Goal: Task Accomplishment & Management: Manage account settings

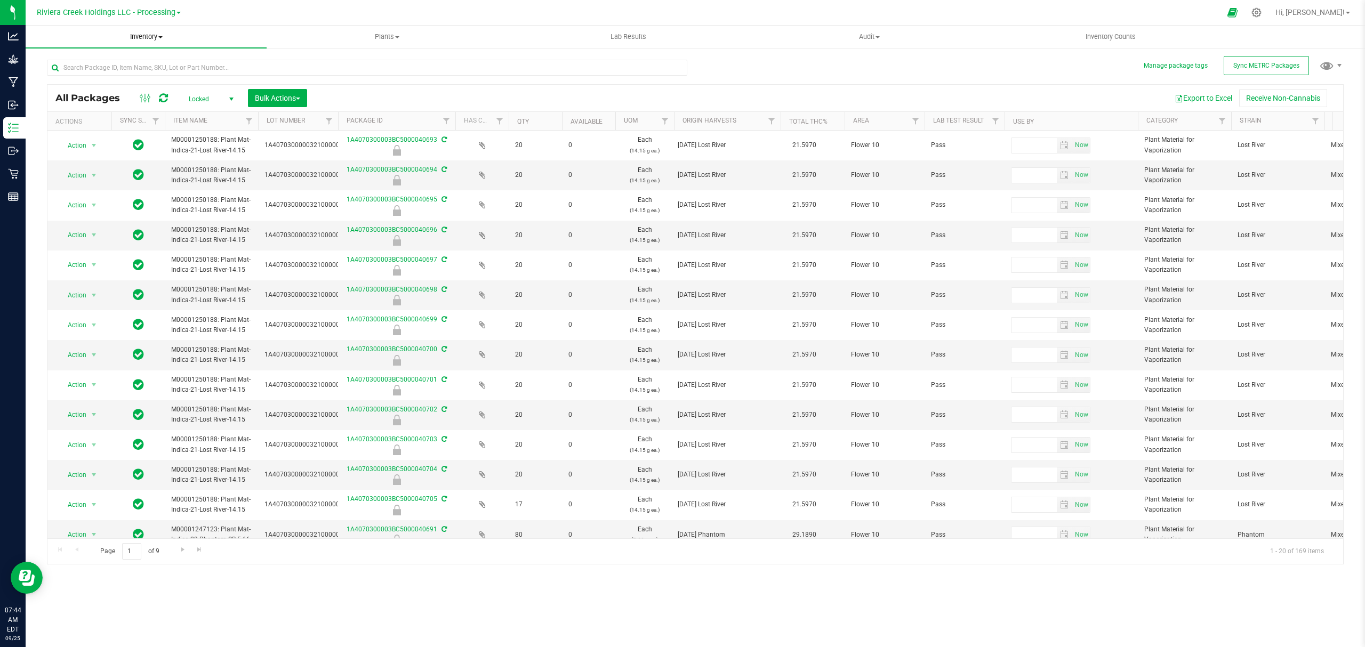
click at [150, 33] on span "Inventory" at bounding box center [146, 37] width 241 height 10
click at [124, 130] on li "From bill of materials" at bounding box center [146, 128] width 241 height 13
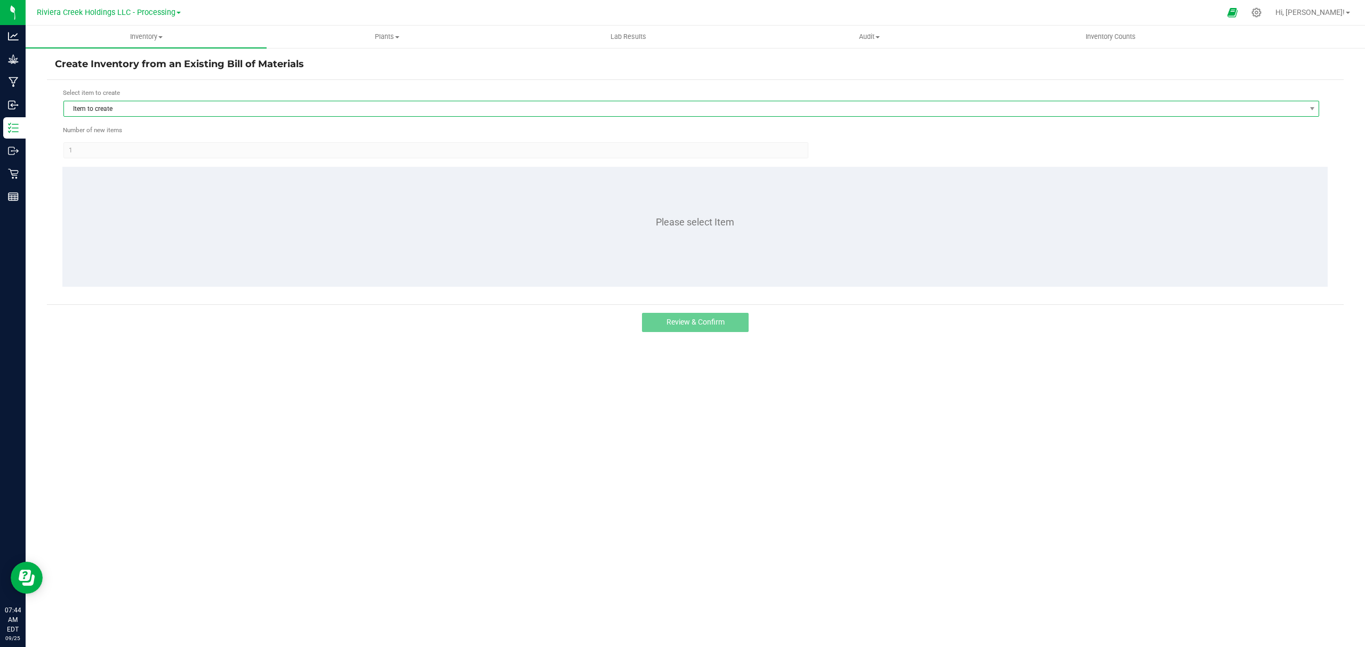
click at [296, 103] on span "Item to create" at bounding box center [684, 108] width 1241 height 15
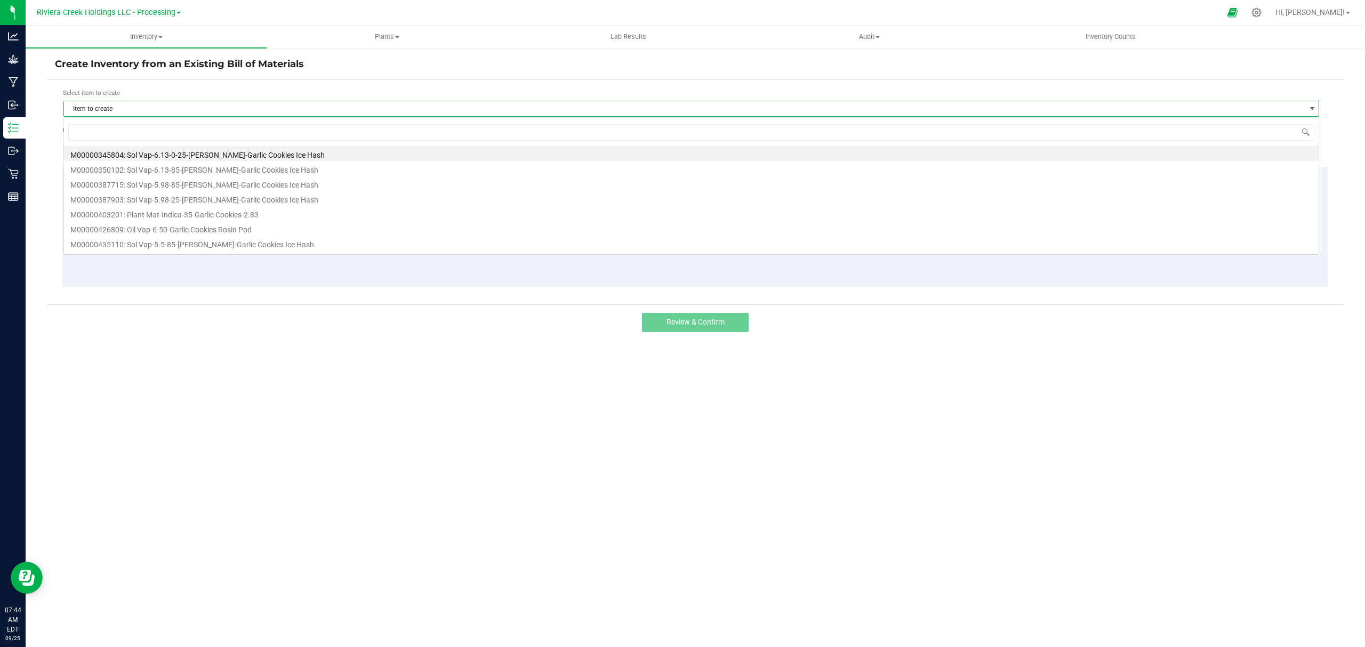
scroll to position [16, 1256]
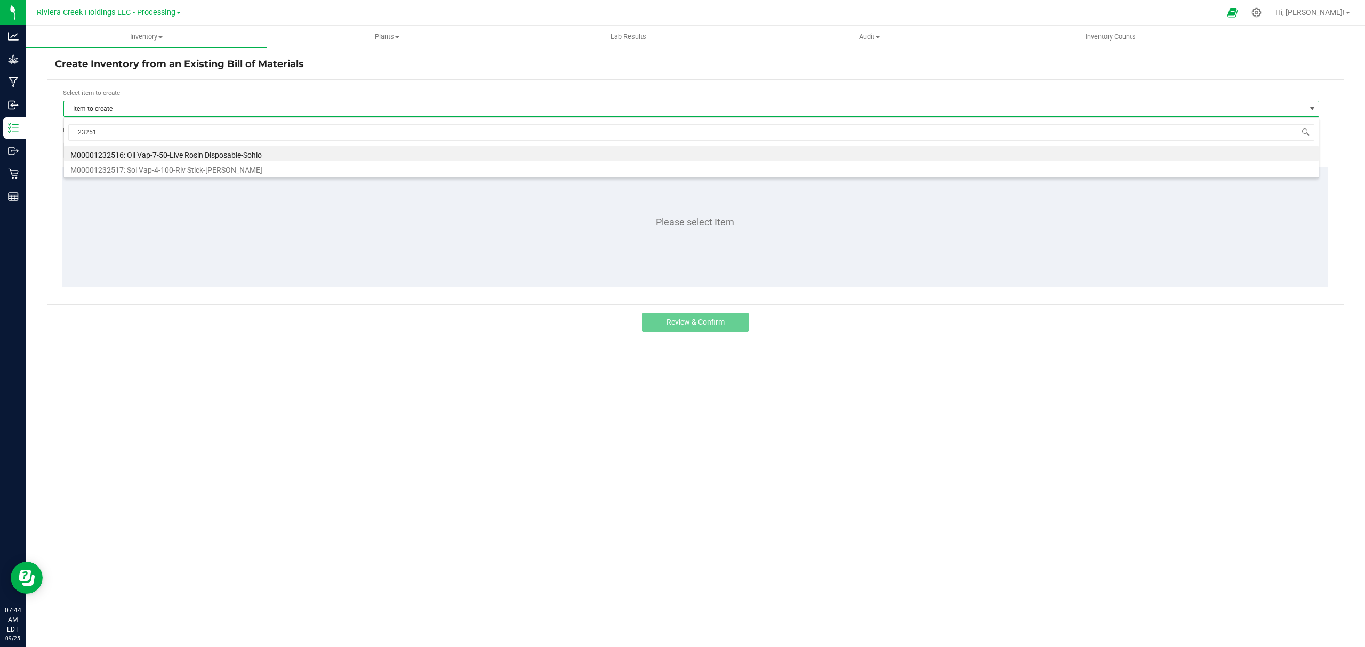
type input "232517"
click at [269, 150] on li "M00001232517: Sol Vap-4-100-Riv Stick-[PERSON_NAME]" at bounding box center [691, 153] width 1255 height 15
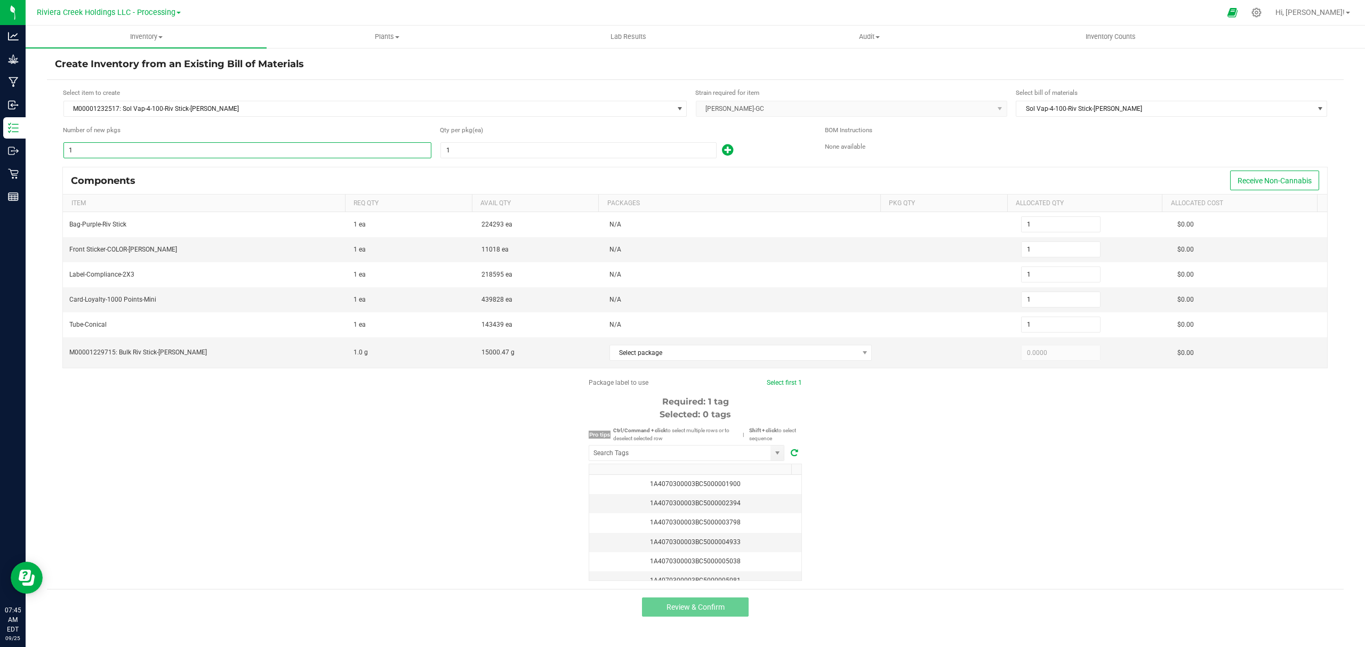
click at [152, 146] on input "1" at bounding box center [247, 150] width 367 height 15
type input "2"
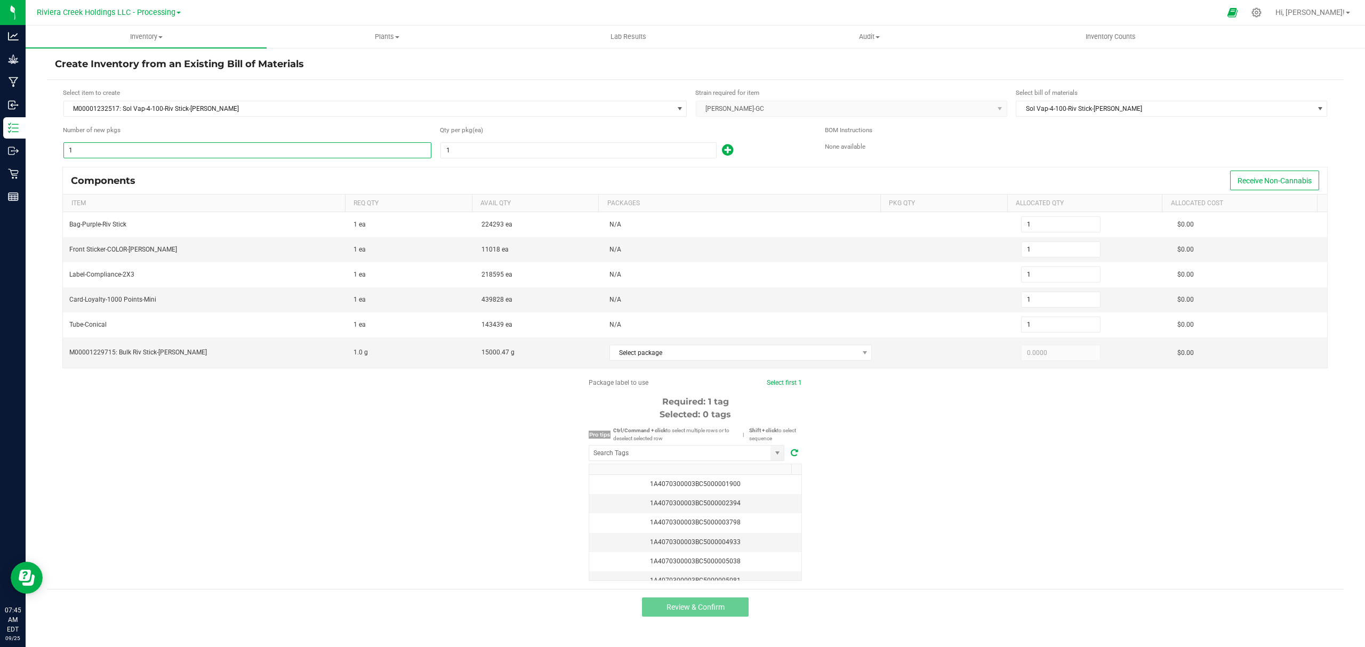
type input "2"
click at [450, 152] on input "1" at bounding box center [578, 150] width 275 height 15
type input "100"
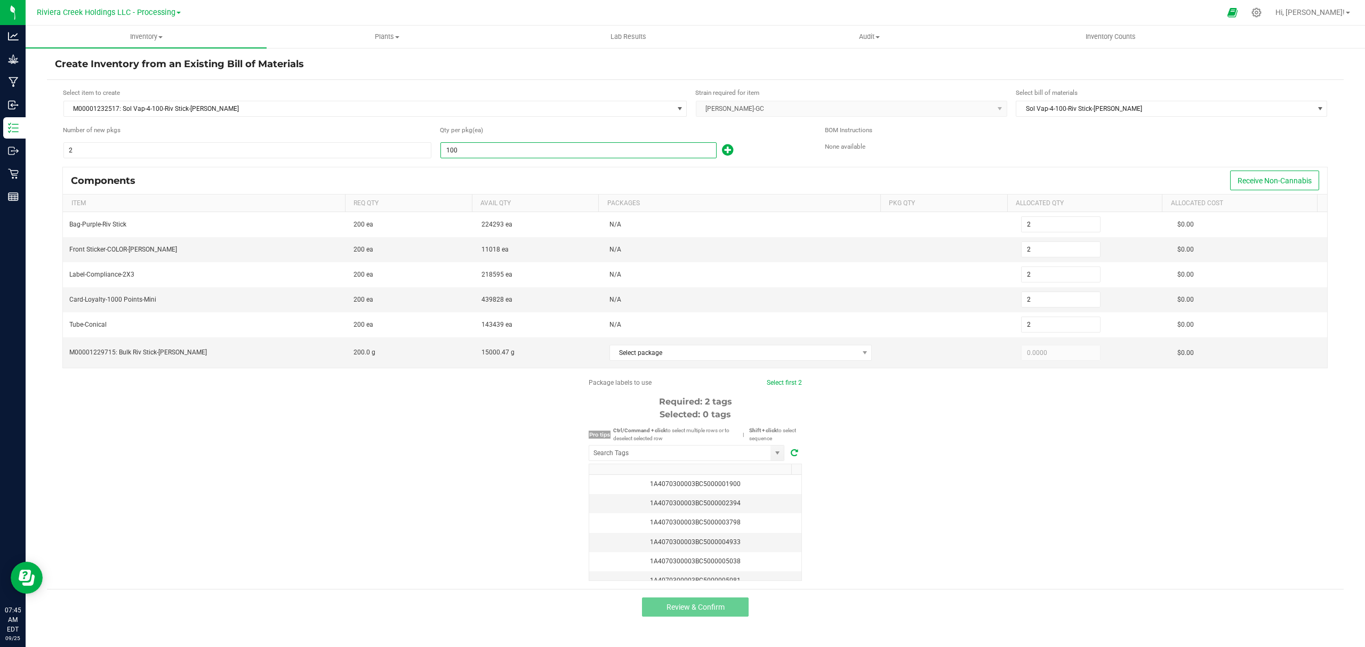
type input "200"
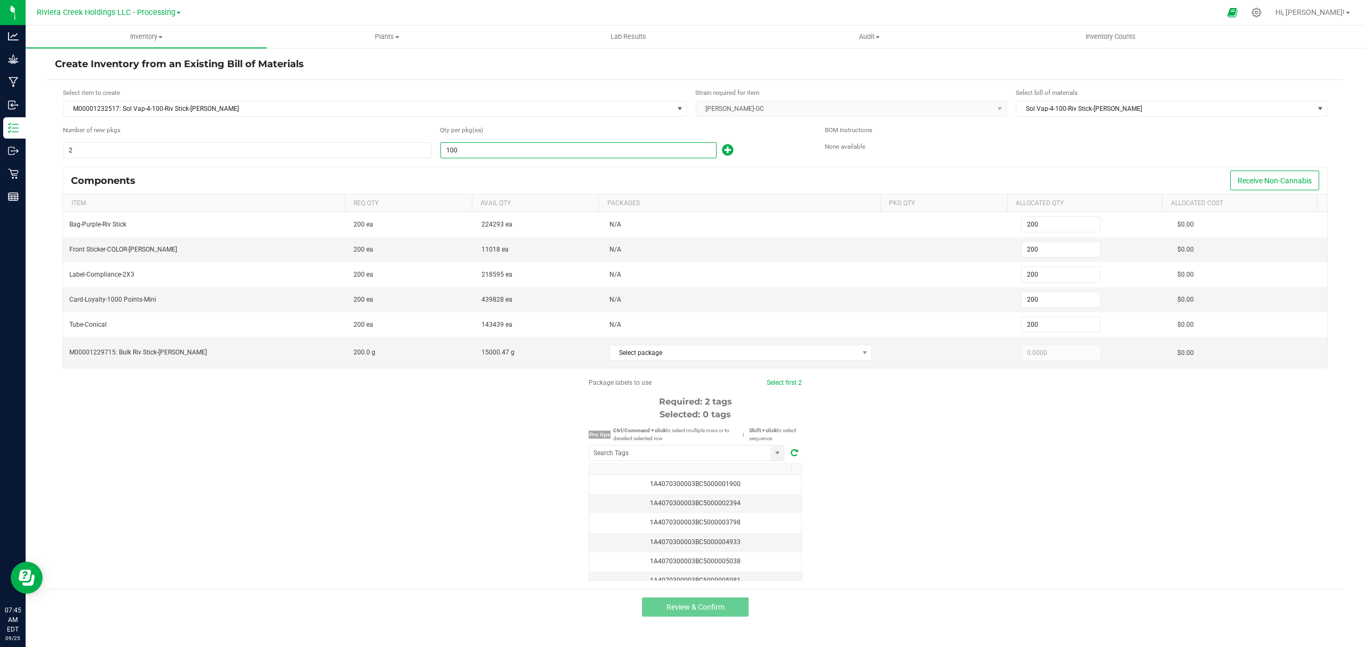
type input "100"
click at [782, 143] on div "100" at bounding box center [624, 150] width 369 height 17
click at [734, 358] on span "Select package" at bounding box center [734, 353] width 248 height 15
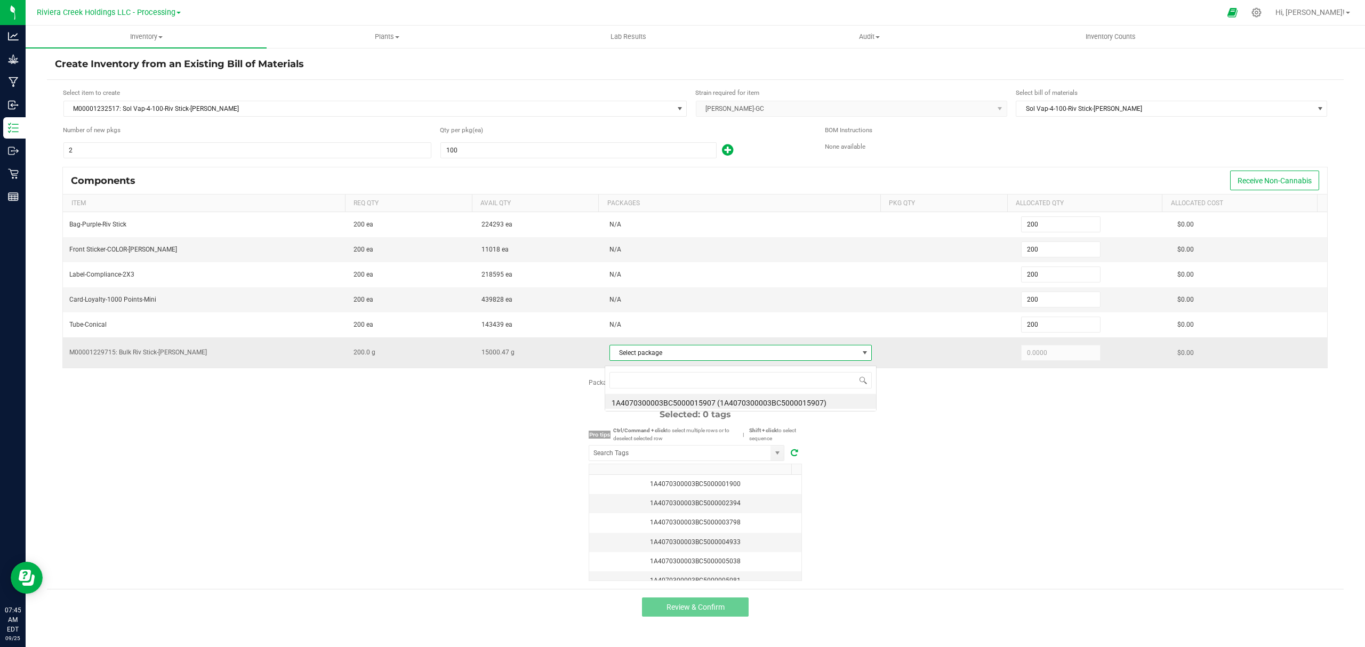
scroll to position [16, 260]
click at [736, 401] on li "1A4070300003BC5000015907 (1A4070300003BC5000015907)" at bounding box center [740, 401] width 271 height 15
type input "200.0000"
click at [927, 521] on div "Package labels to use Select first 2 Required: 2 tags Selected: 0 tags Pro tips…" at bounding box center [695, 479] width 1297 height 203
click at [713, 460] on input "NO DATA FOUND" at bounding box center [679, 453] width 181 height 15
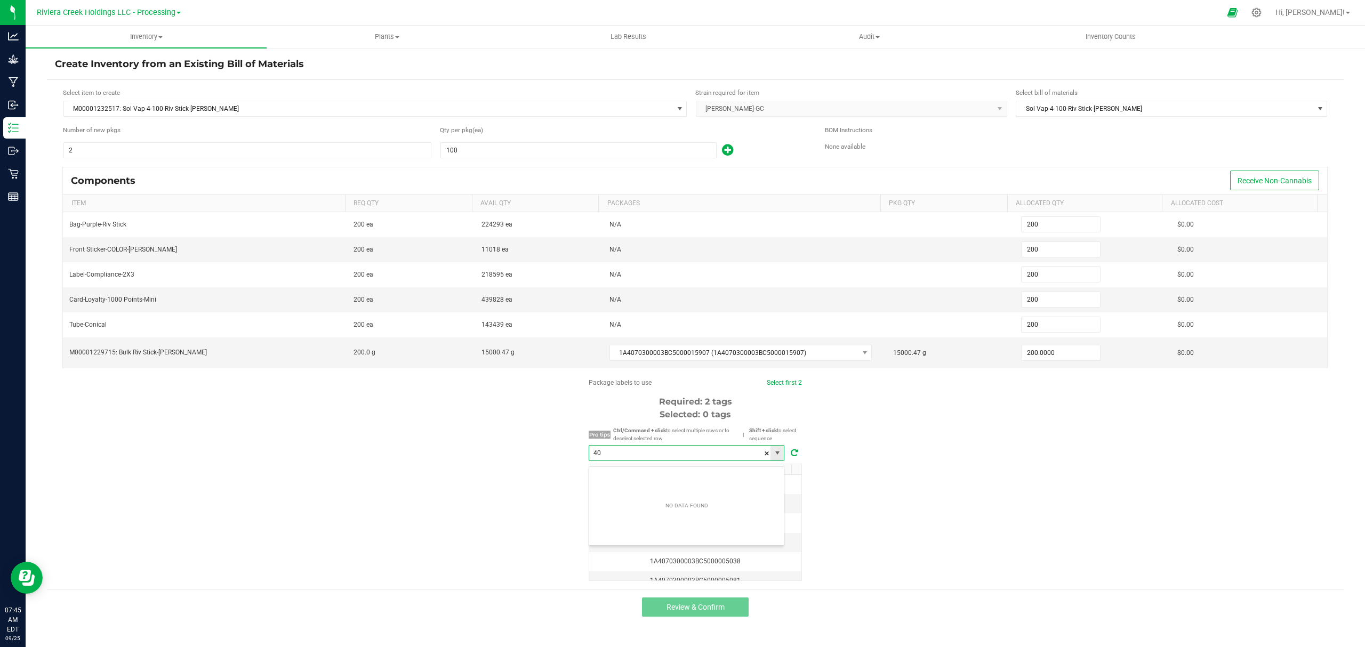
scroll to position [16, 195]
click at [700, 476] on li "1A4070300003BC5000040706" at bounding box center [686, 478] width 195 height 18
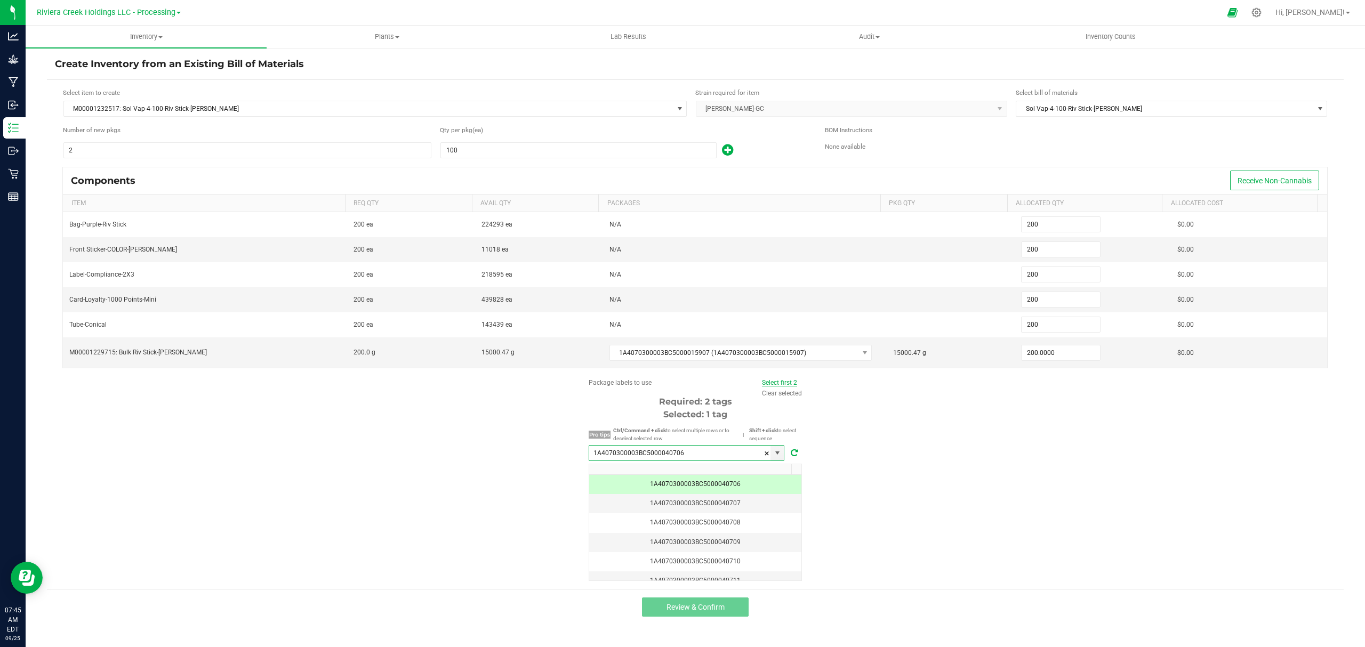
type input "1A4070300003BC5000040706"
click at [784, 387] on link "Select first 2" at bounding box center [779, 382] width 35 height 7
click at [727, 612] on button "Review & Confirm" at bounding box center [695, 607] width 107 height 19
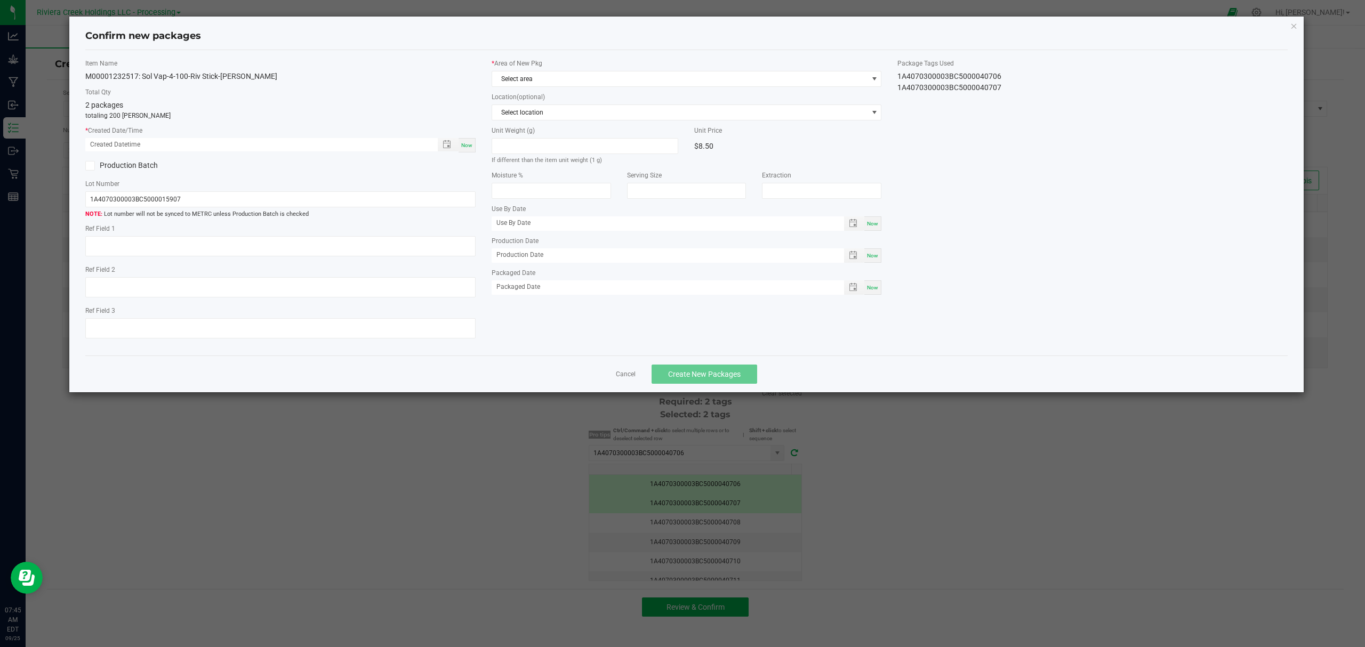
type input "[DATE]"
click at [463, 143] on span "Now" at bounding box center [466, 145] width 11 height 6
type input "[DATE] 07:45 AM"
click at [543, 75] on span "Select area" at bounding box center [680, 78] width 376 height 15
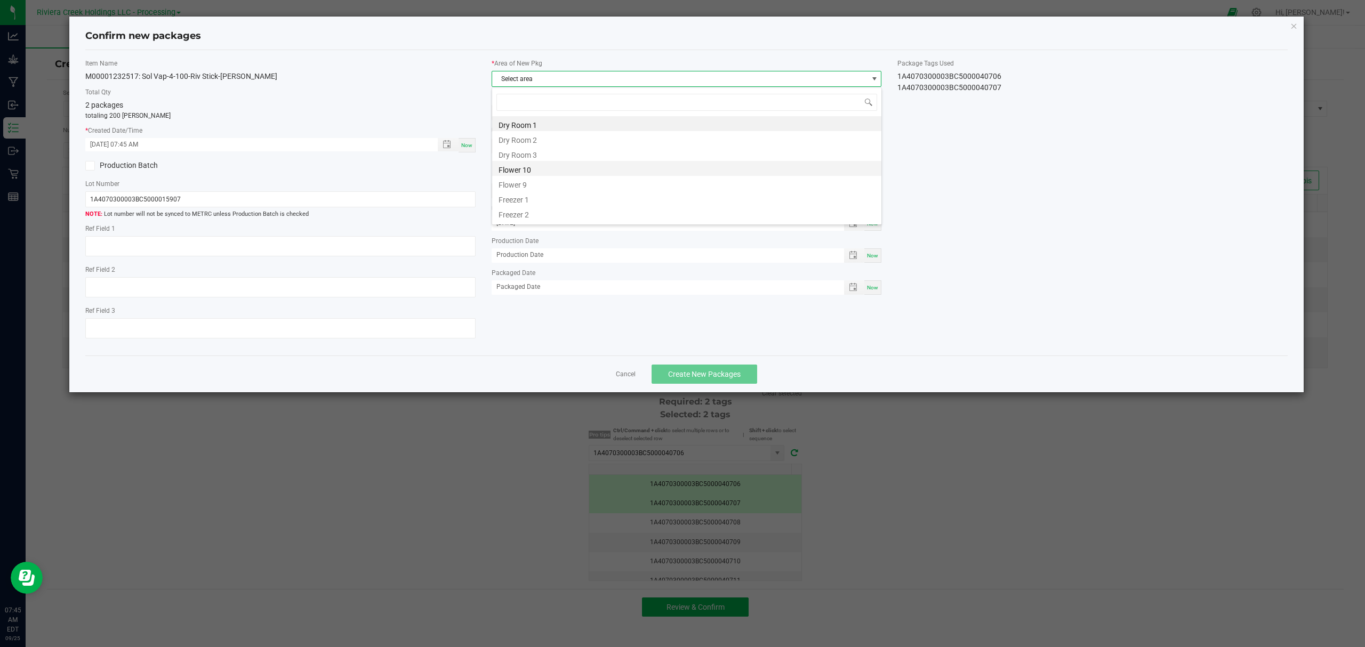
scroll to position [16, 389]
click at [525, 173] on li "Flower 10" at bounding box center [686, 168] width 389 height 15
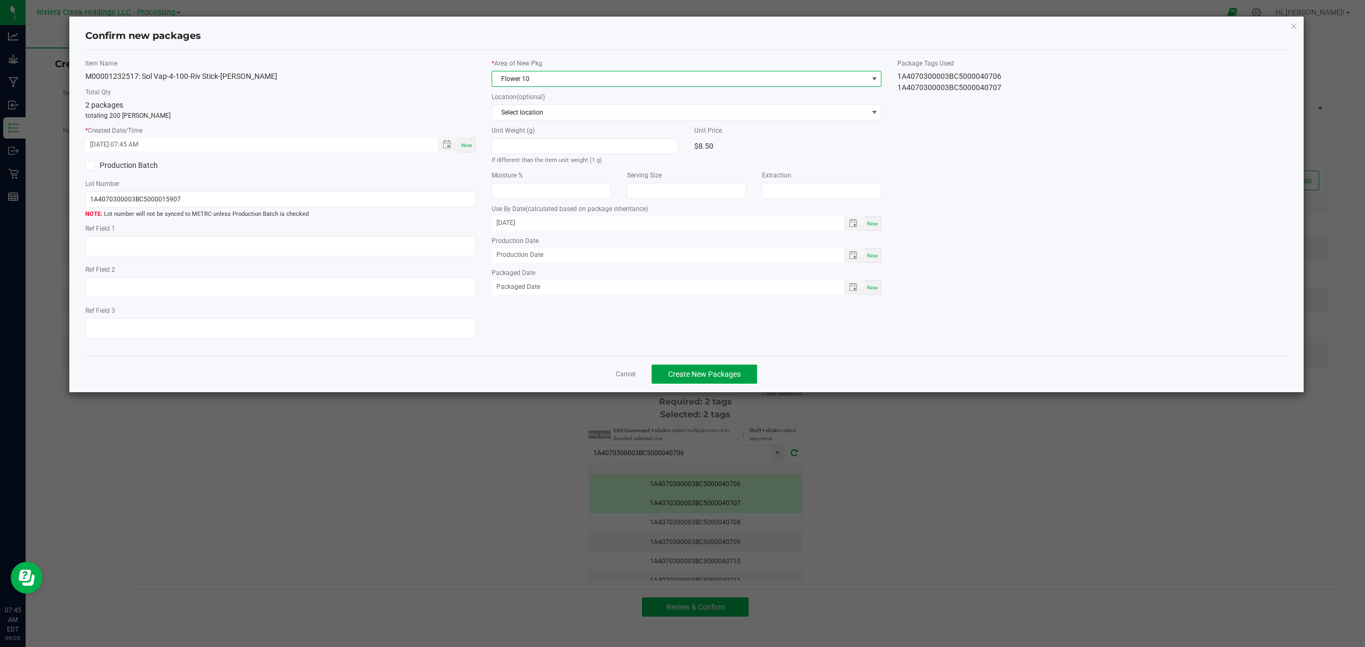
click at [708, 369] on button "Create New Packages" at bounding box center [705, 374] width 106 height 19
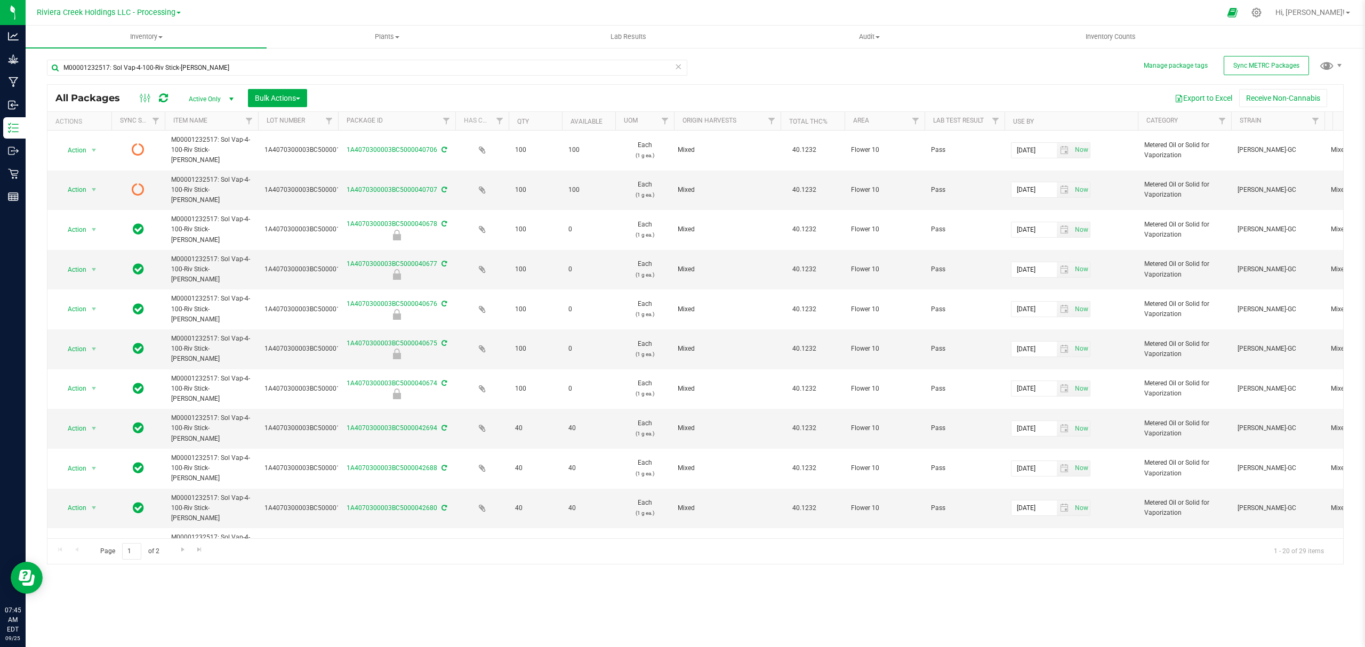
click at [163, 95] on icon at bounding box center [163, 98] width 9 height 11
click at [1102, 38] on span "Inventory Counts" at bounding box center [1110, 37] width 79 height 10
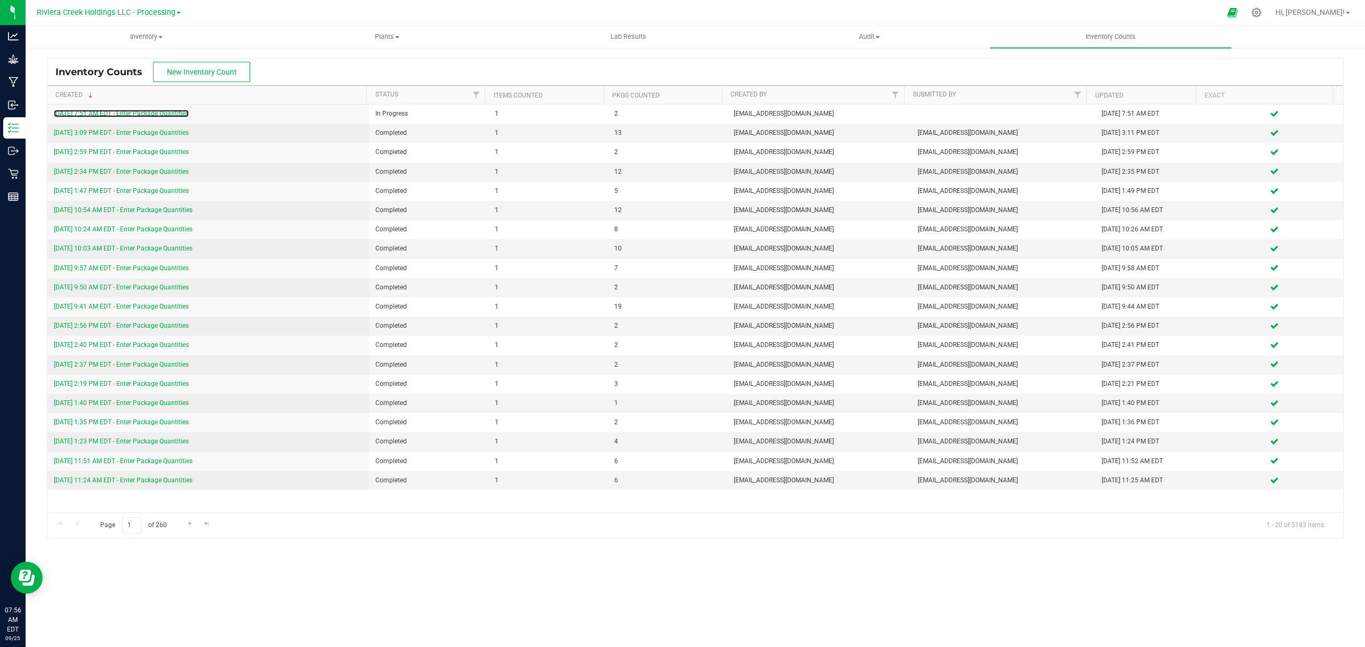
click at [171, 111] on link "[DATE] 7:51 AM EDT - Enter Package Quantities" at bounding box center [121, 113] width 135 height 7
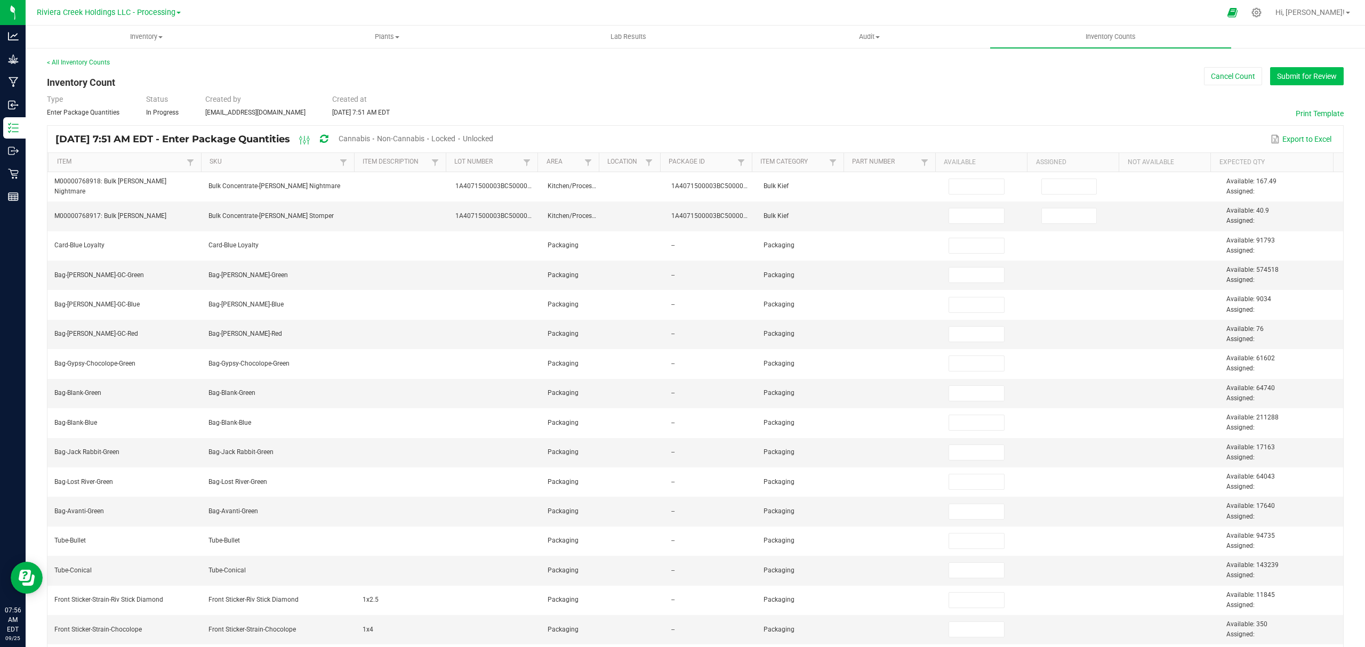
click at [1286, 67] on button "Submit for Review" at bounding box center [1307, 76] width 74 height 18
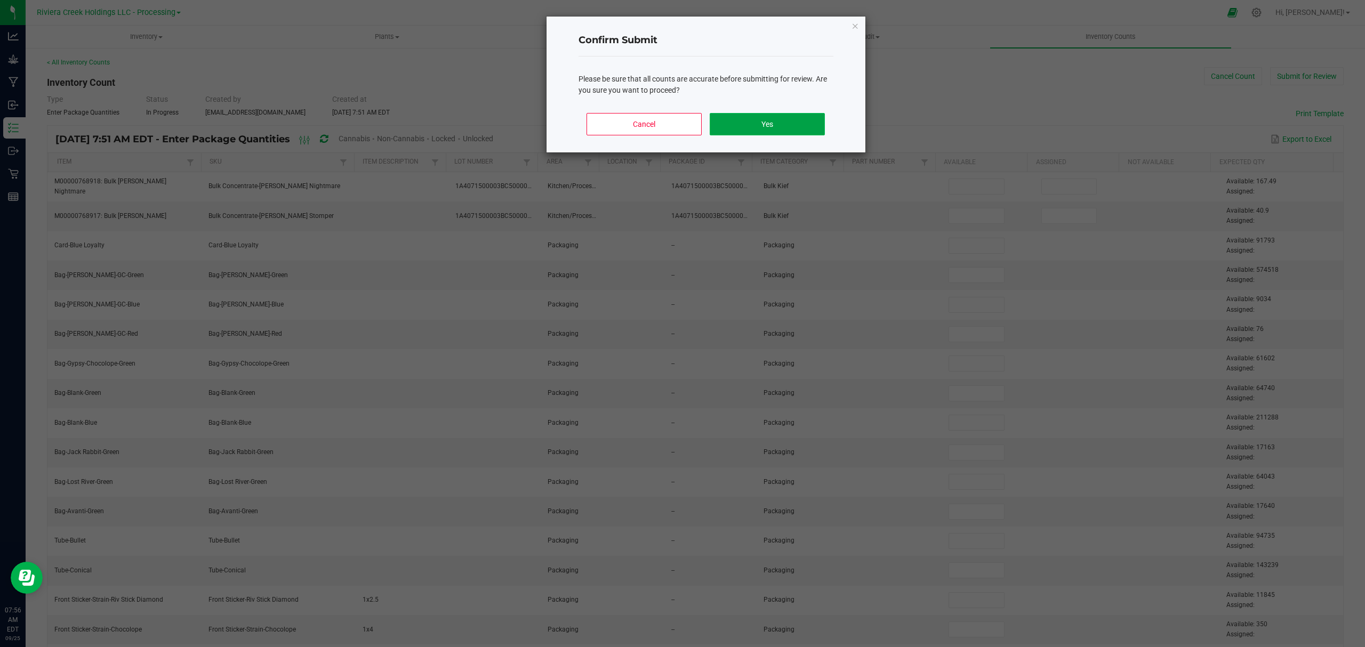
click at [775, 122] on button "Yes" at bounding box center [767, 124] width 115 height 22
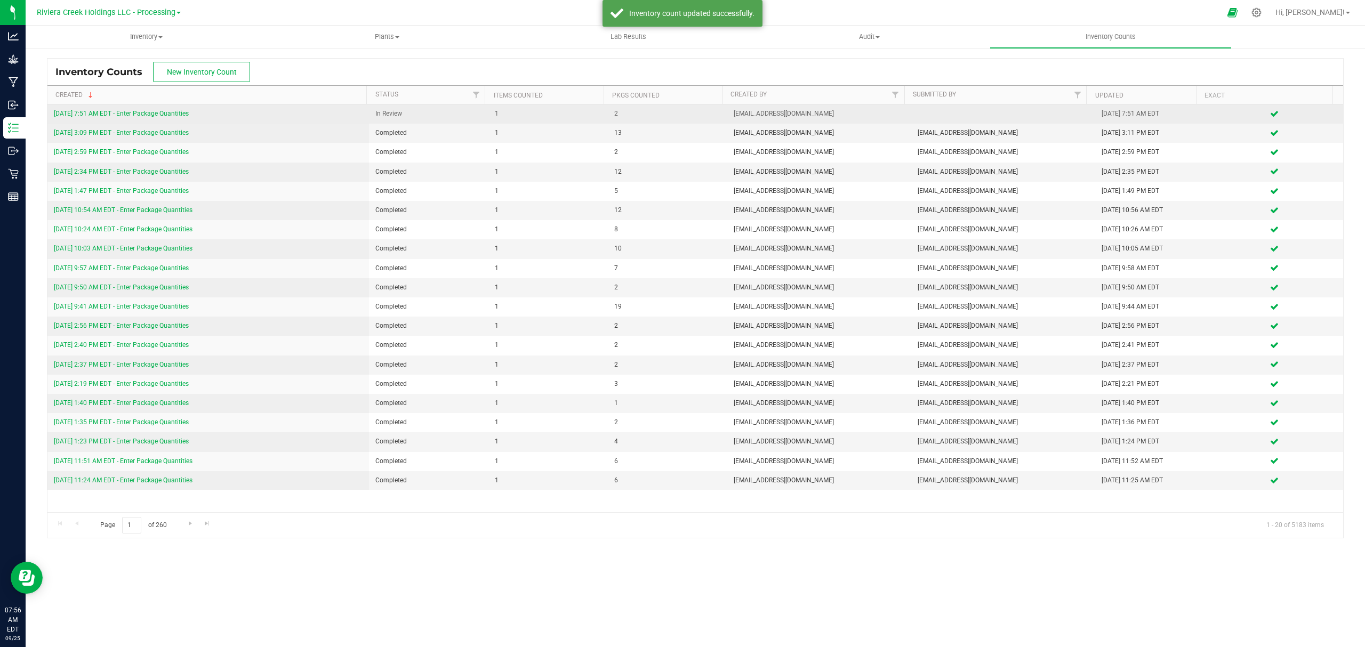
click at [130, 112] on link "[DATE] 7:51 AM EDT - Enter Package Quantities" at bounding box center [121, 113] width 135 height 7
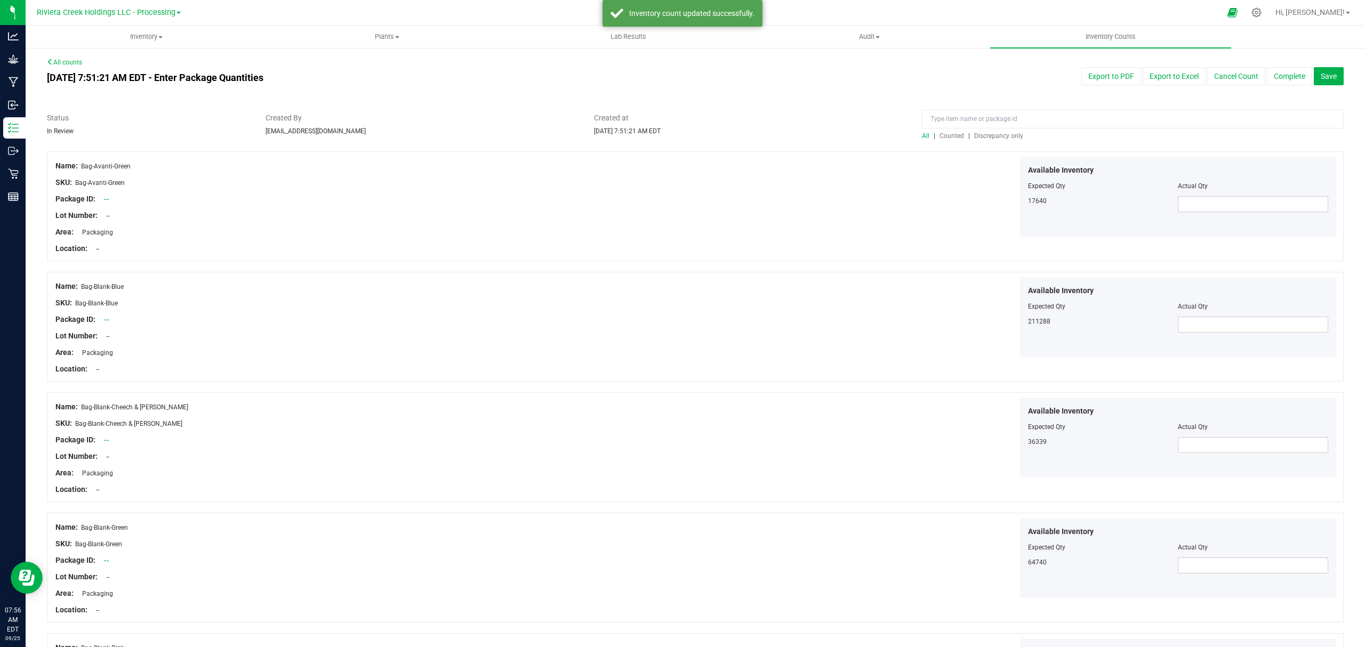
click at [946, 137] on span "Counted" at bounding box center [951, 135] width 25 height 7
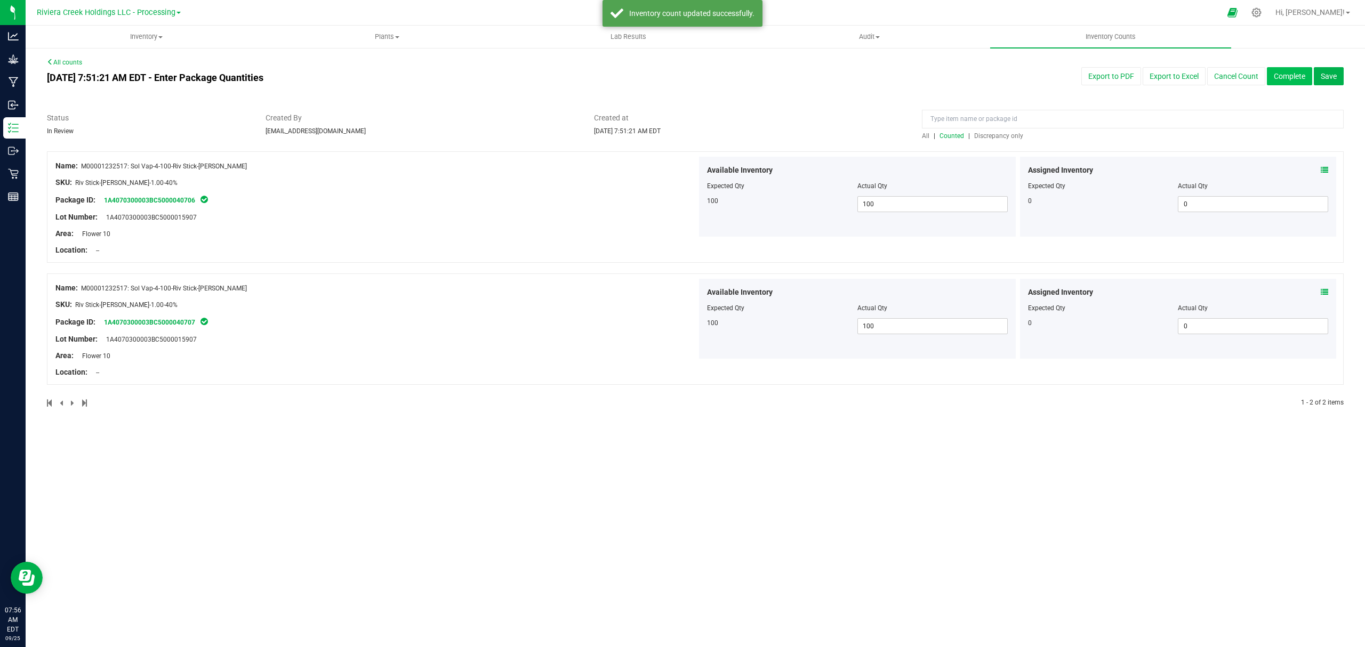
click at [1295, 75] on button "Complete" at bounding box center [1289, 76] width 45 height 18
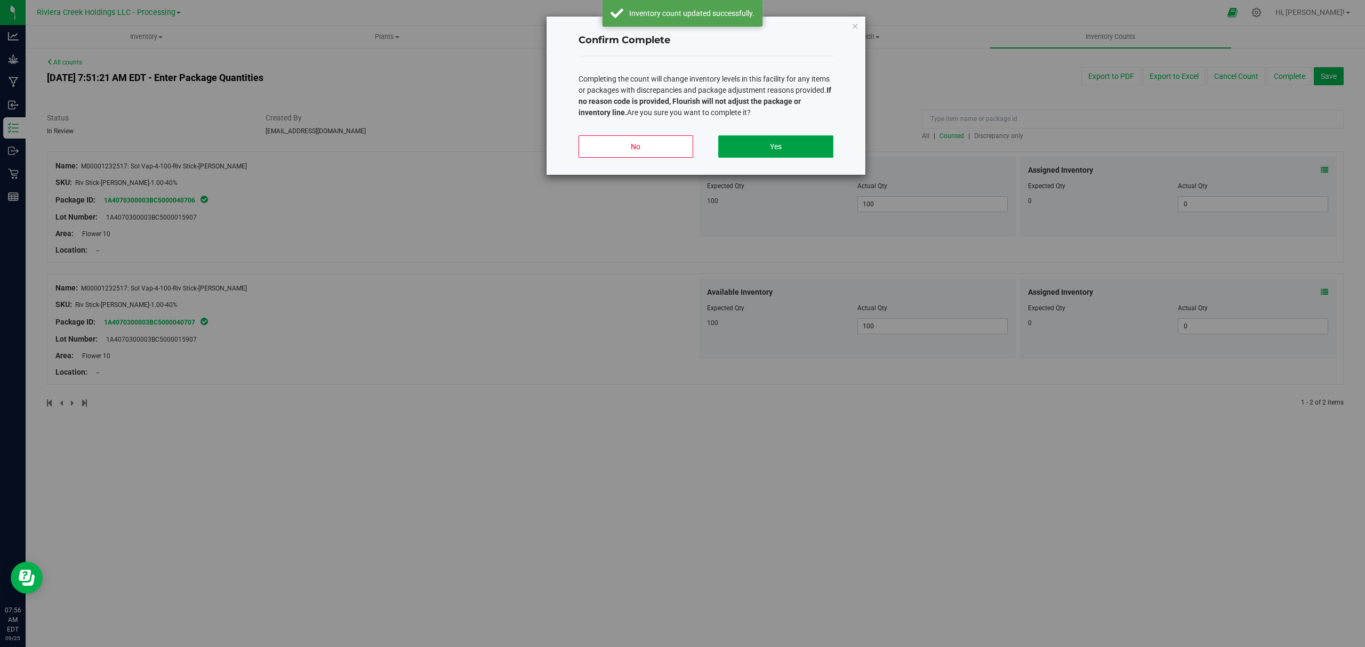
click at [781, 143] on button "Yes" at bounding box center [775, 146] width 115 height 22
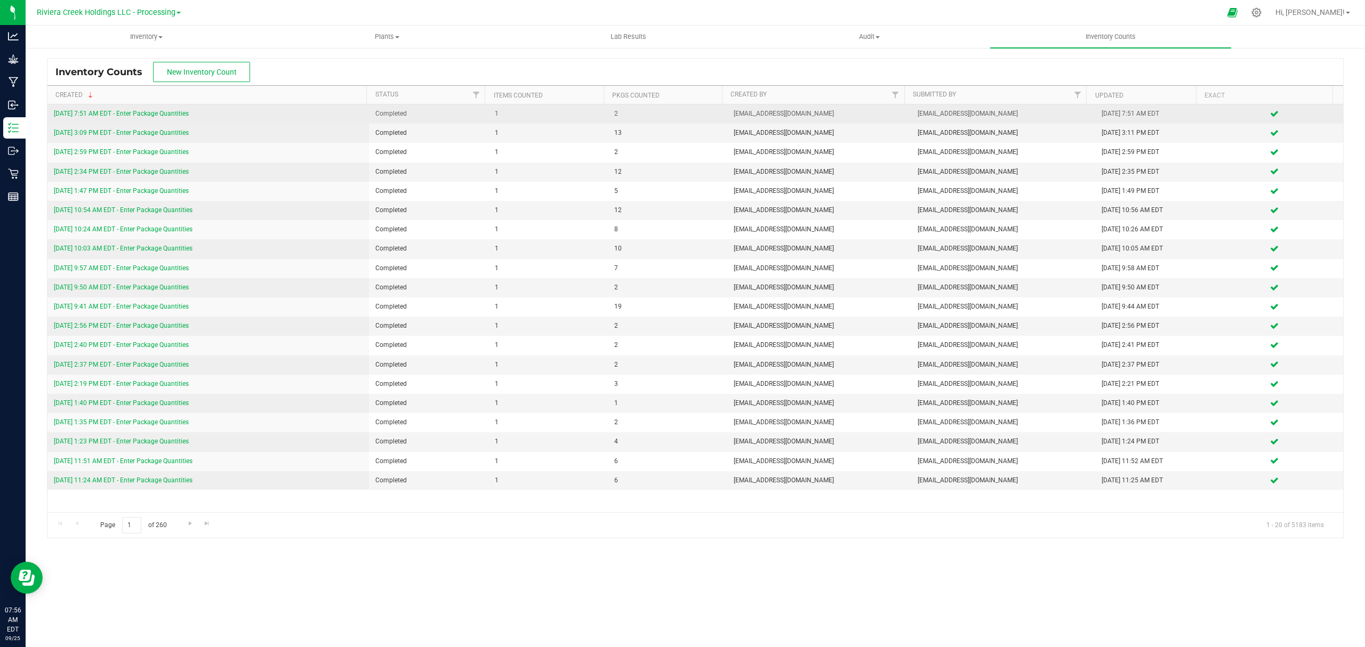
click at [126, 112] on link "[DATE] 7:51 AM EDT - Enter Package Quantities" at bounding box center [121, 113] width 135 height 7
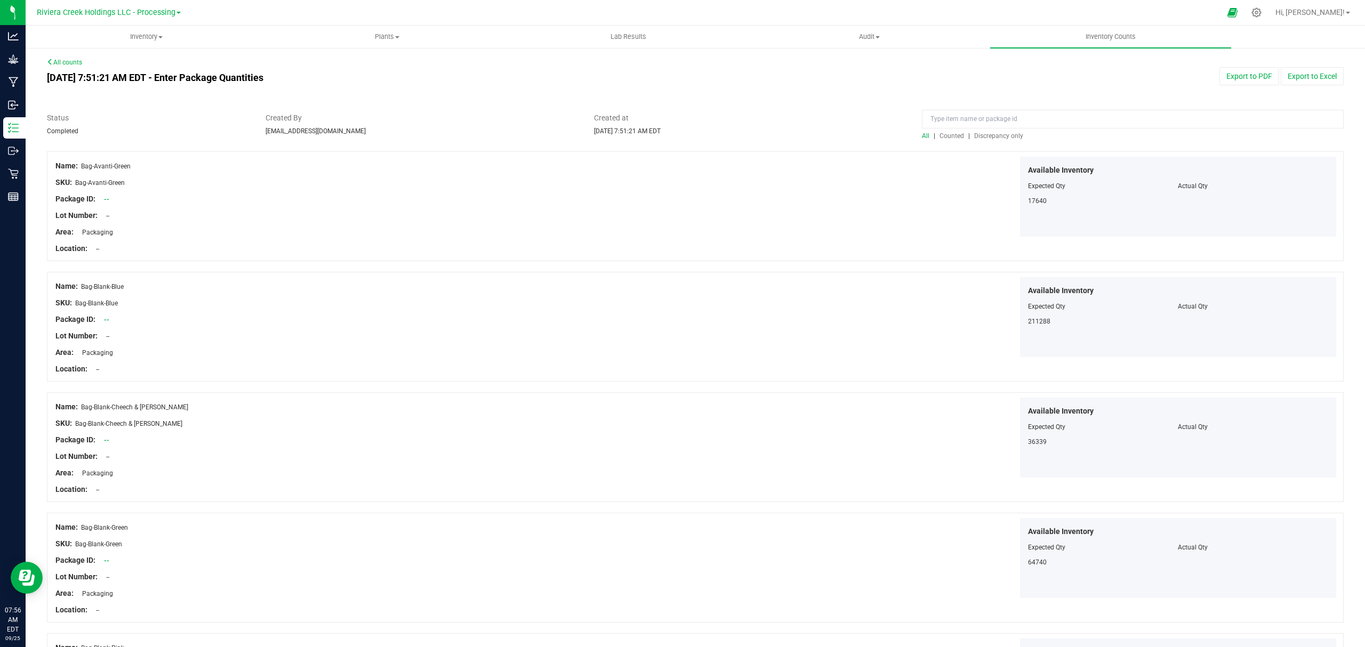
click at [953, 135] on span "Counted" at bounding box center [951, 135] width 25 height 7
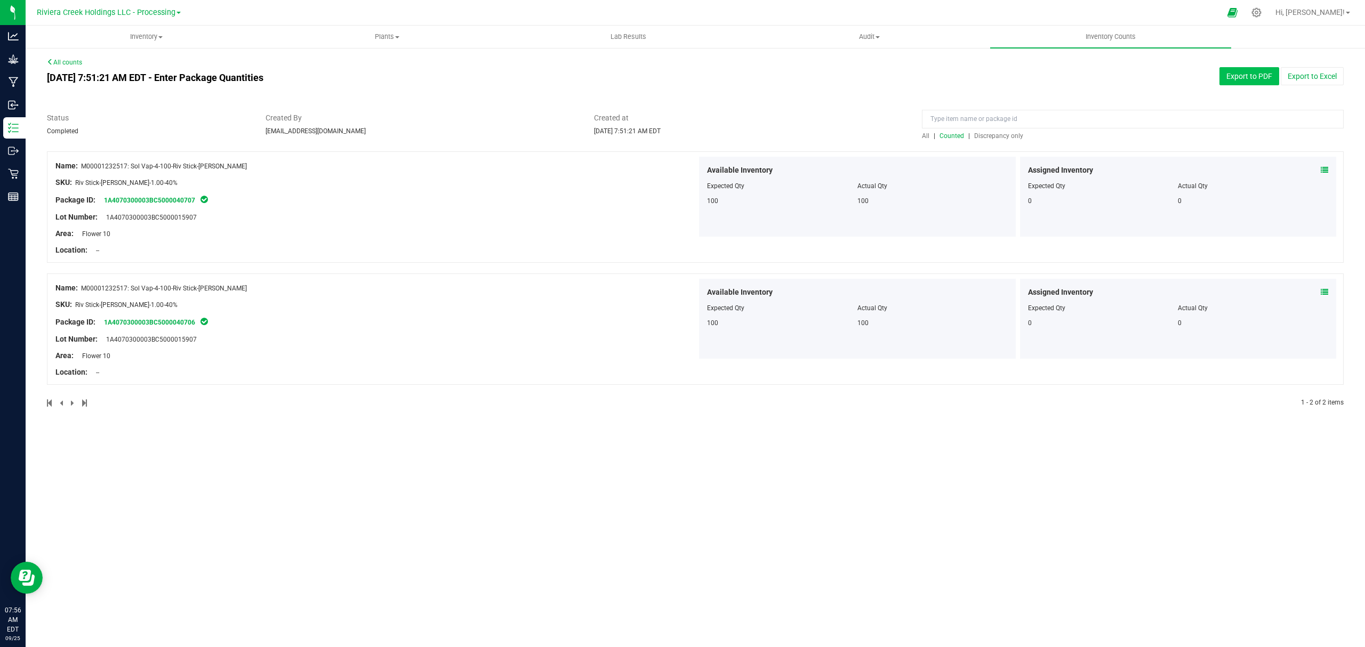
click at [1228, 75] on button "Export to PDF" at bounding box center [1249, 76] width 60 height 18
drag, startPoint x: 147, startPoint y: 34, endPoint x: 146, endPoint y: 42, distance: 7.6
click at [148, 34] on span "Inventory" at bounding box center [146, 37] width 240 height 10
click at [122, 67] on li "All packages" at bounding box center [146, 64] width 241 height 13
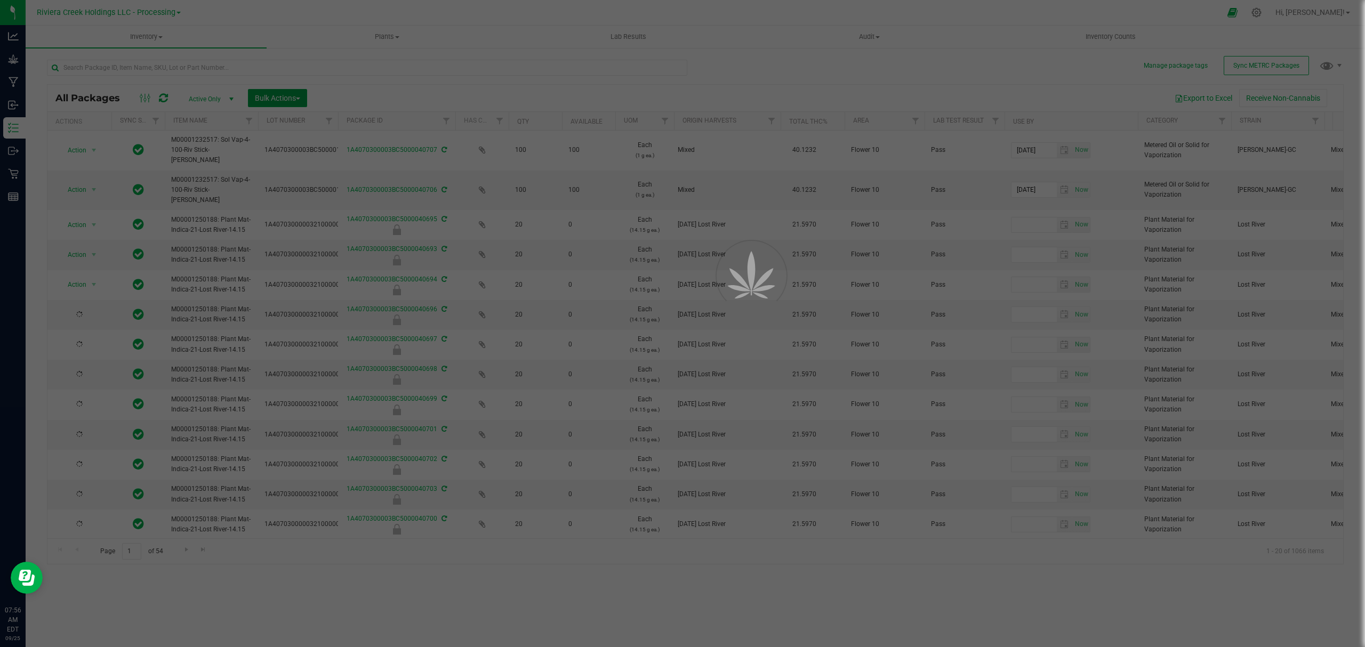
click at [277, 100] on span "Bulk Actions" at bounding box center [277, 98] width 45 height 9
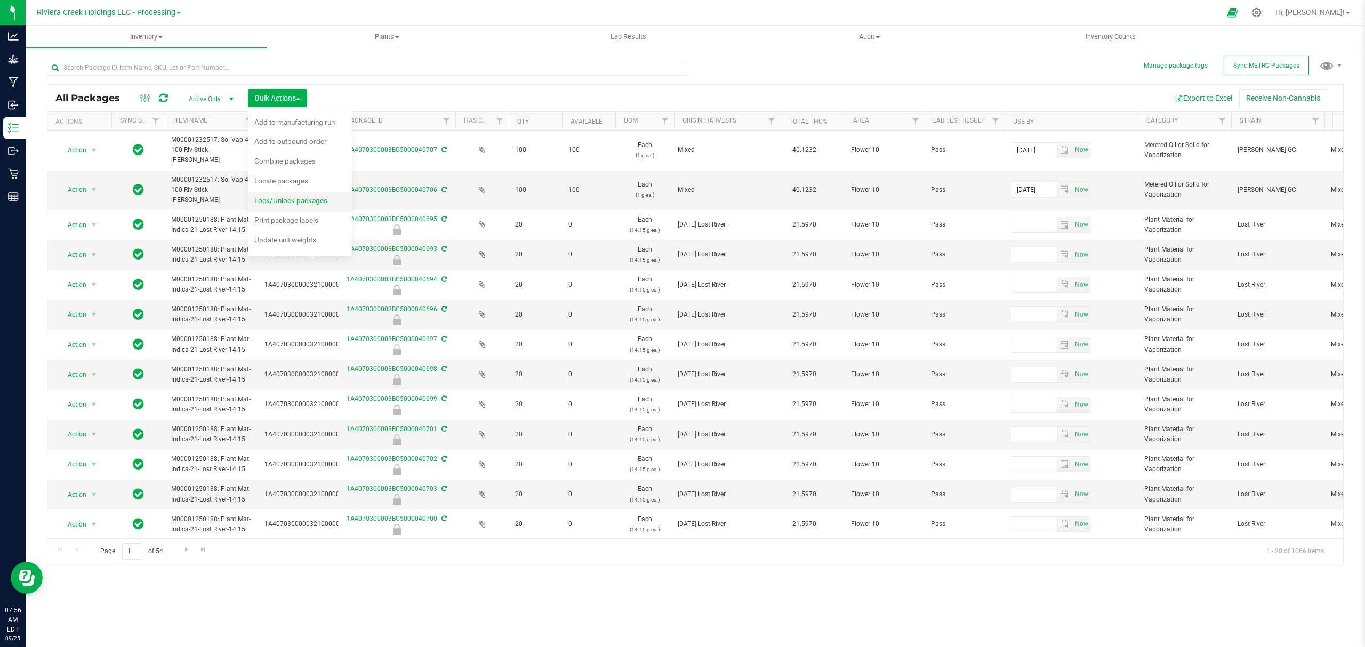
click at [277, 198] on span "Lock/Unlock packages" at bounding box center [290, 200] width 73 height 9
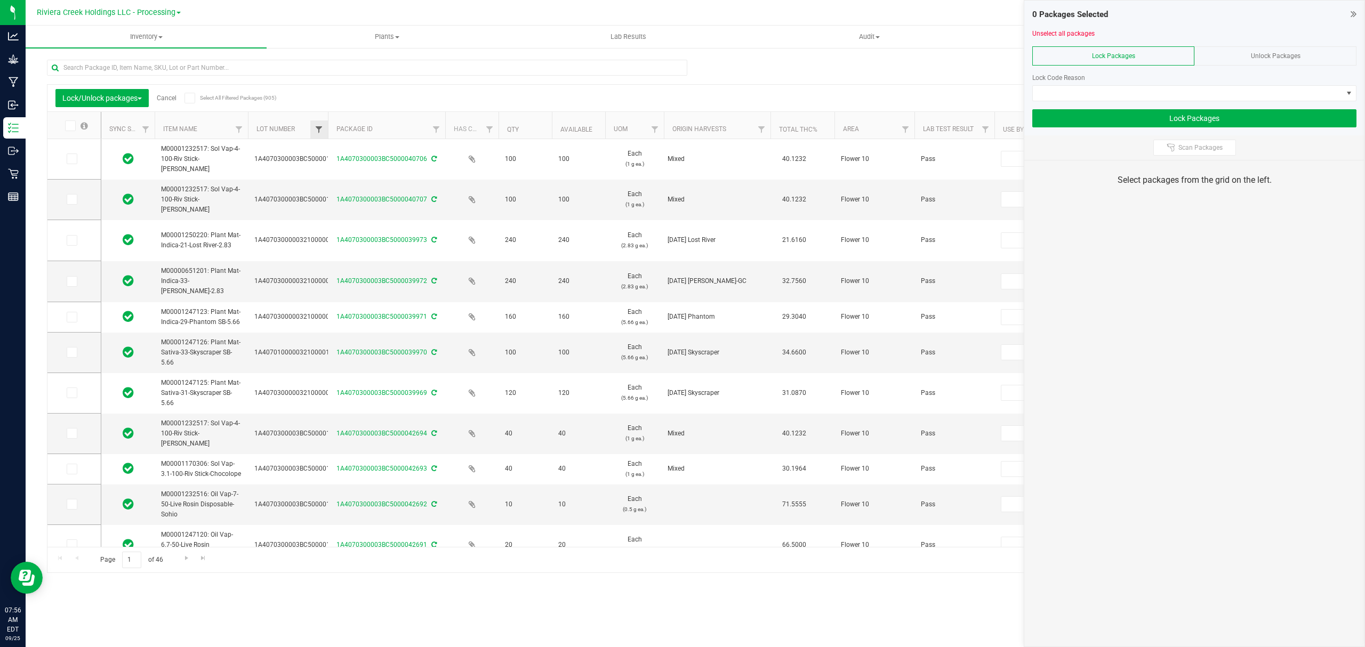
type input "[DATE]"
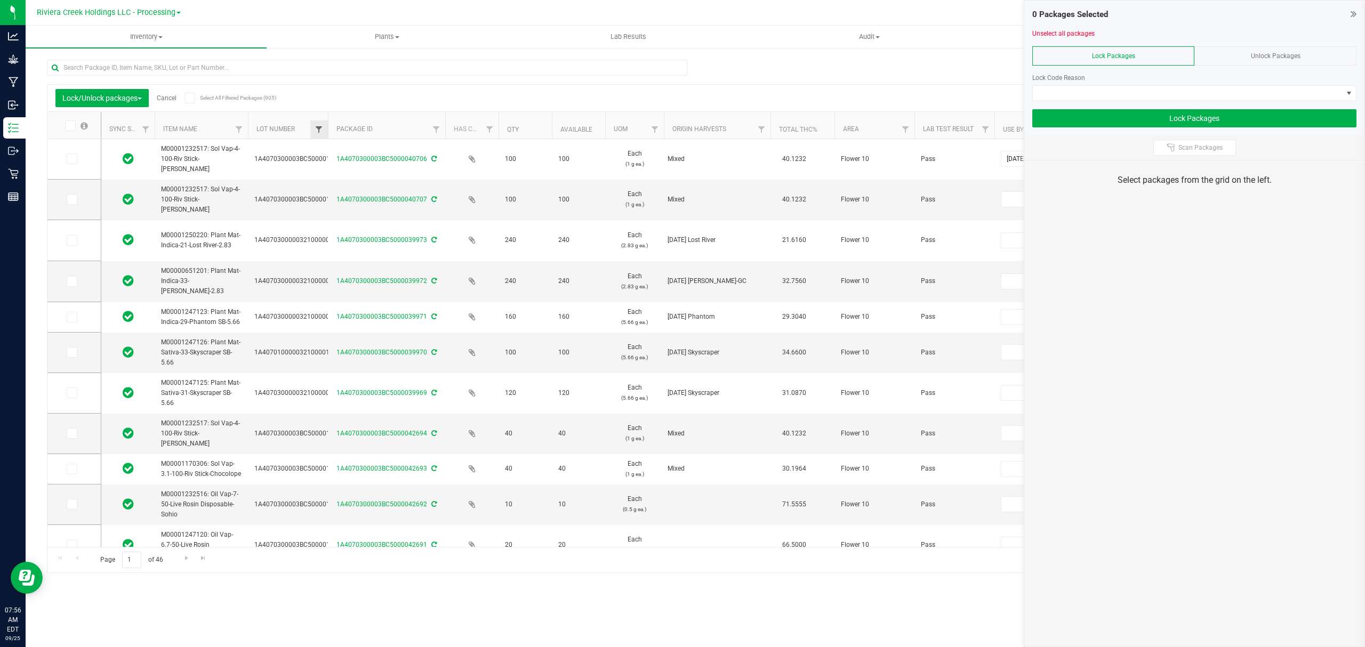
type input "[DATE]"
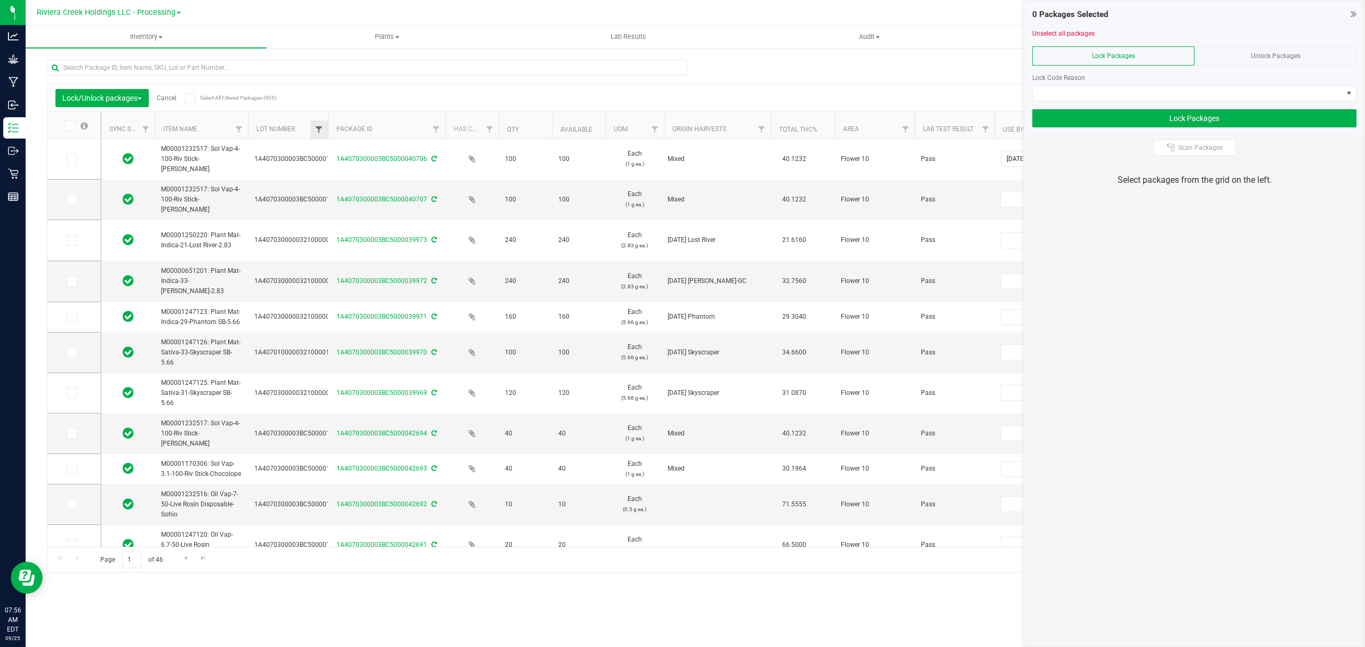
type input "[DATE]"
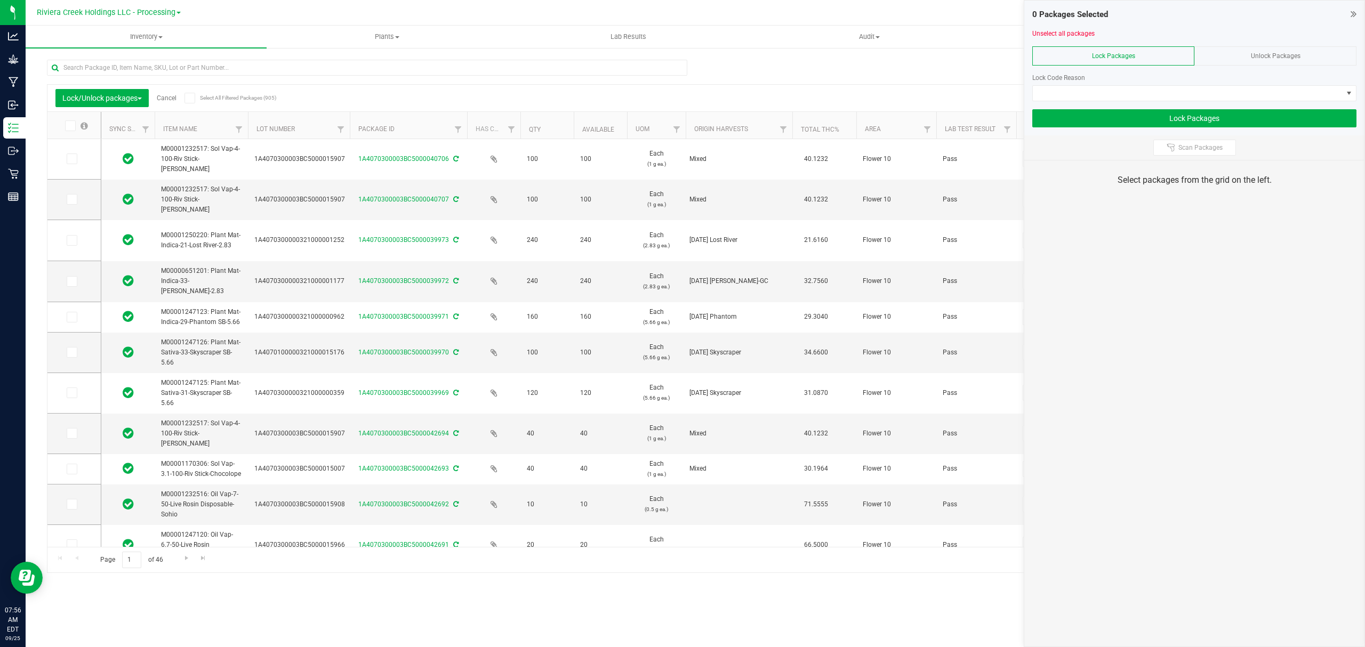
drag, startPoint x: 327, startPoint y: 125, endPoint x: 351, endPoint y: 128, distance: 24.2
click at [70, 159] on icon at bounding box center [71, 159] width 7 height 0
click at [0, 0] on input "checkbox" at bounding box center [0, 0] width 0 height 0
click at [71, 199] on icon at bounding box center [71, 199] width 7 height 0
click at [0, 0] on input "checkbox" at bounding box center [0, 0] width 0 height 0
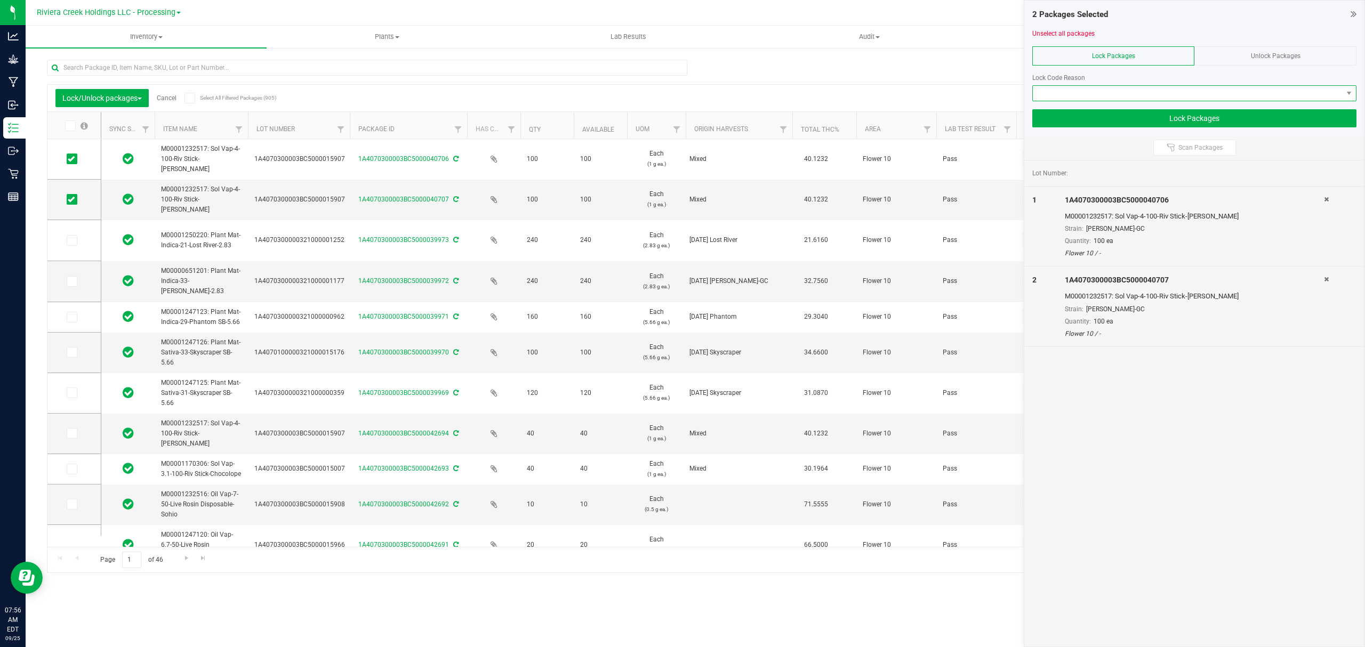
click at [1070, 86] on span at bounding box center [1188, 93] width 310 height 15
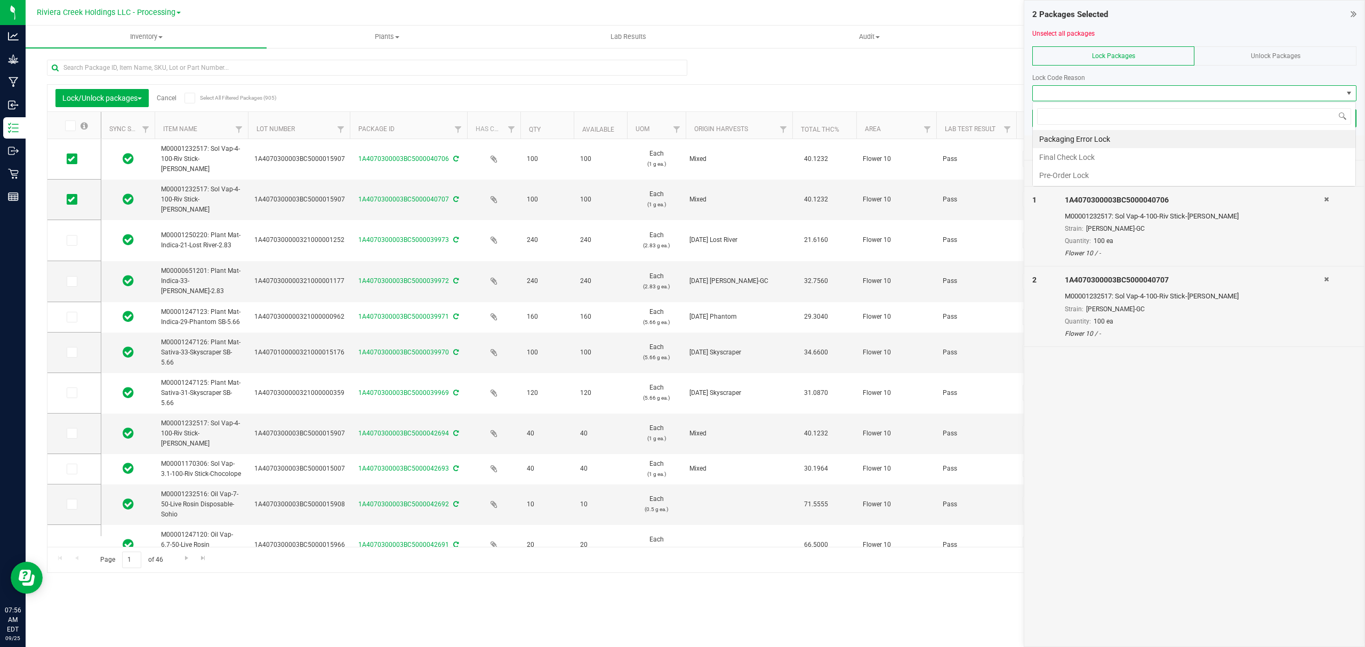
scroll to position [16, 323]
click at [1063, 160] on li "Final Check Lock" at bounding box center [1194, 157] width 323 height 18
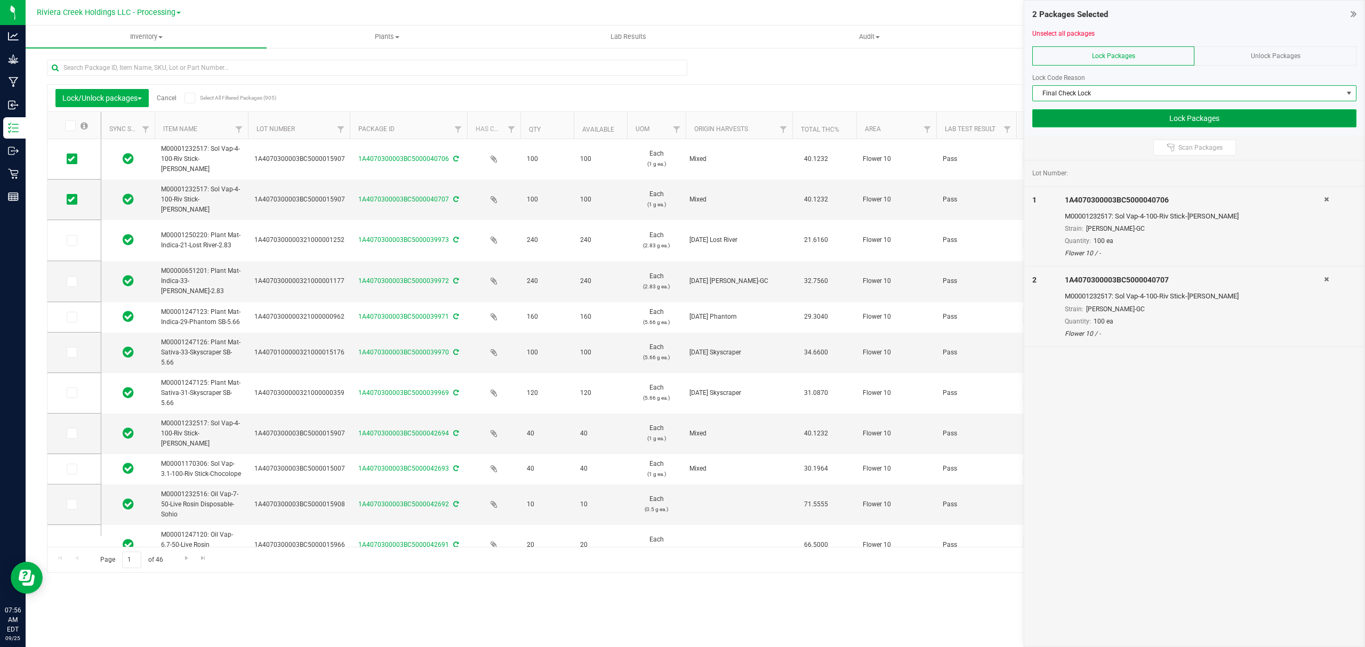
click at [1072, 126] on button "Lock Packages" at bounding box center [1194, 118] width 324 height 18
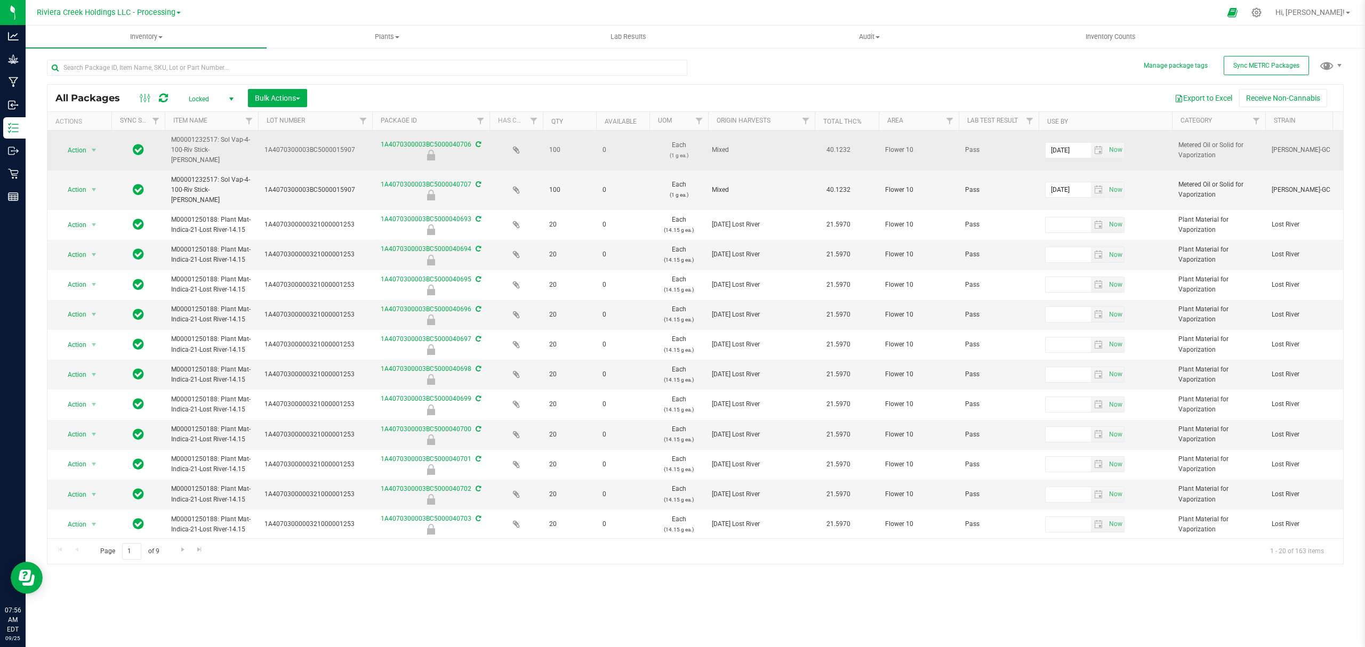
drag, startPoint x: 337, startPoint y: 126, endPoint x: 374, endPoint y: 133, distance: 37.5
click at [374, 133] on div "All Packages Locked Active Only Lab Samples Locked All External Internal Bulk A…" at bounding box center [695, 324] width 1297 height 480
